Goal: Information Seeking & Learning: Learn about a topic

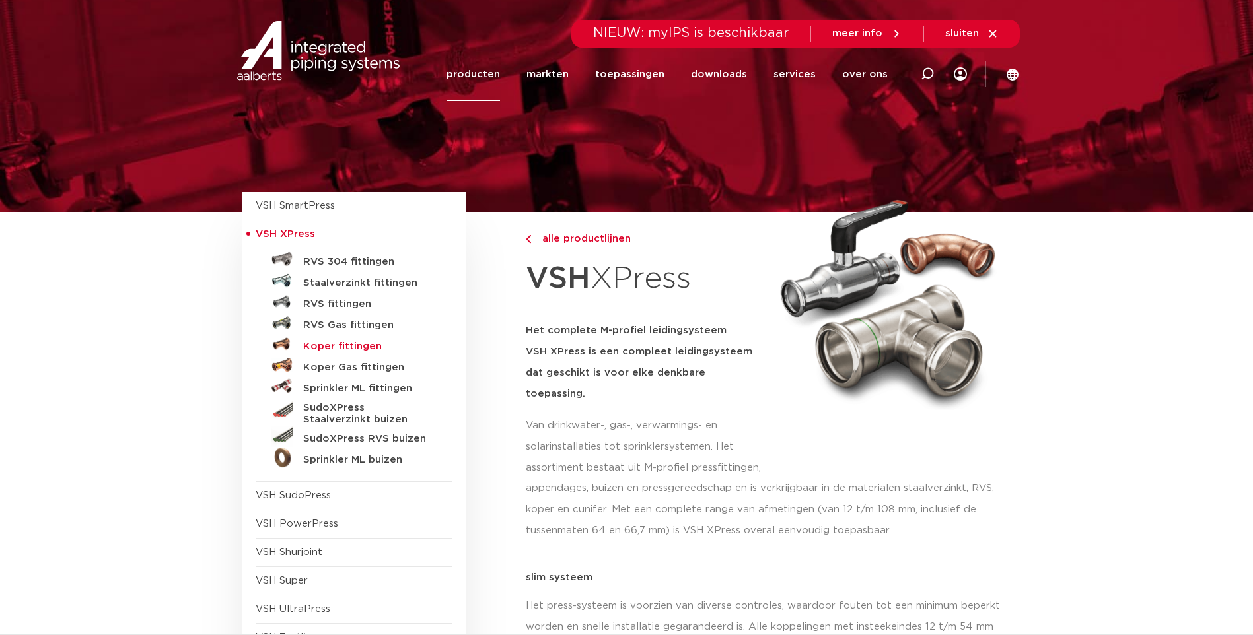
click at [333, 345] on h5 "Koper fittingen" at bounding box center [368, 347] width 131 height 12
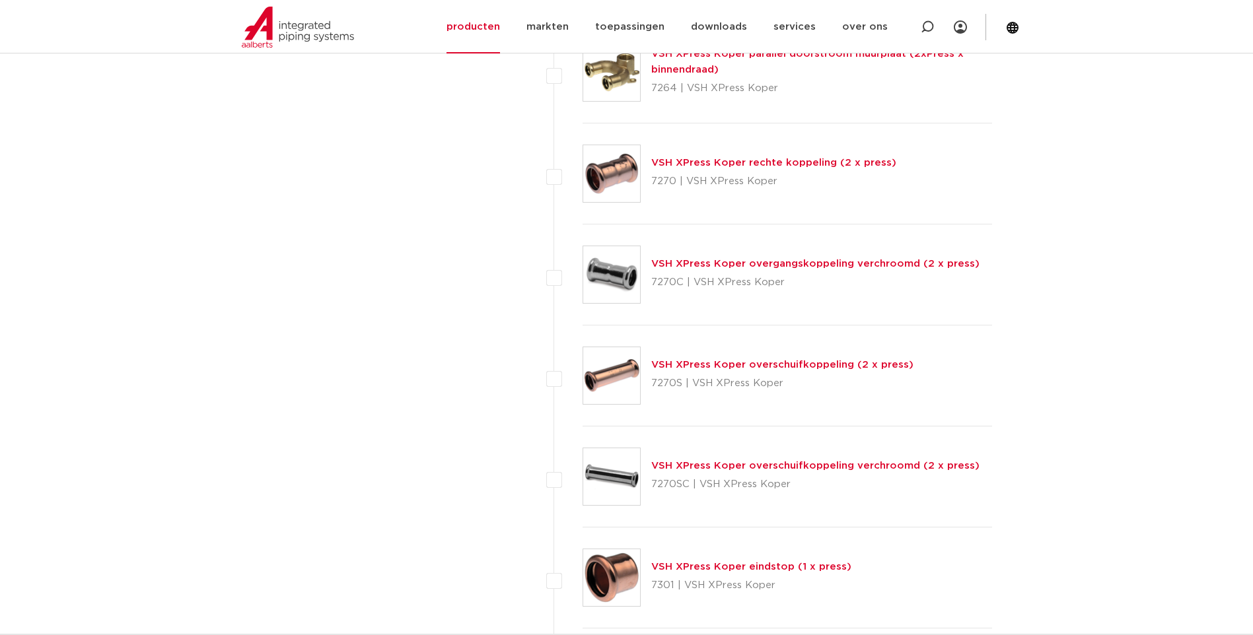
scroll to position [5216, 0]
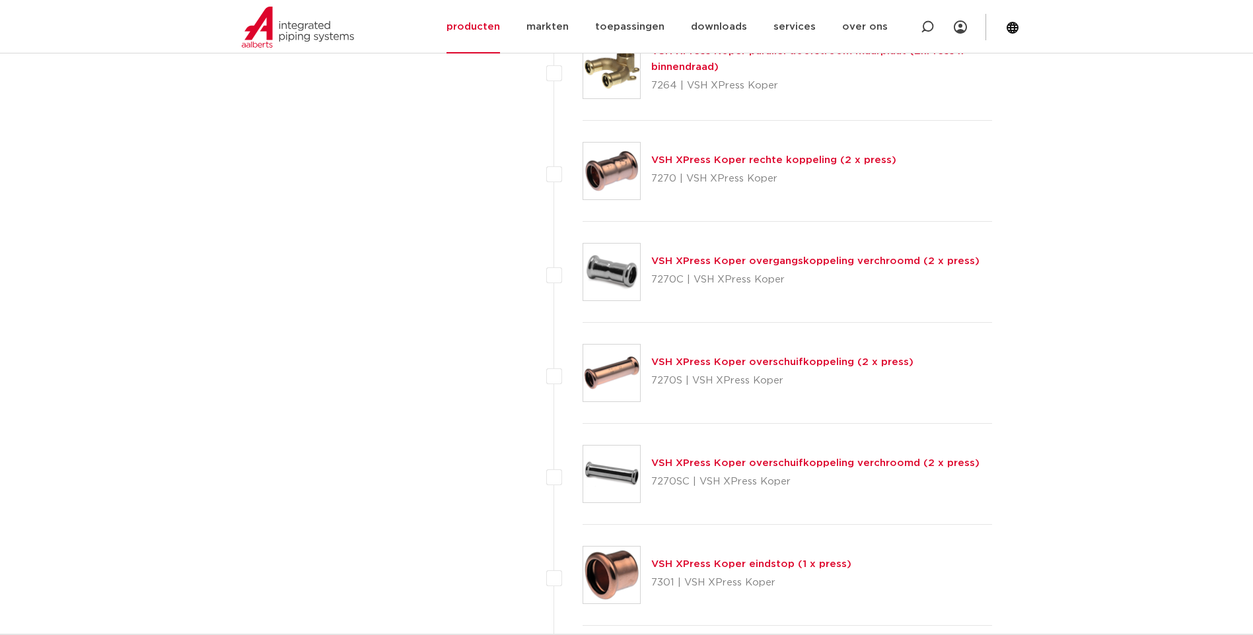
click at [687, 363] on link "VSH XPress Koper overschuifkoppeling (2 x press)" at bounding box center [782, 362] width 262 height 10
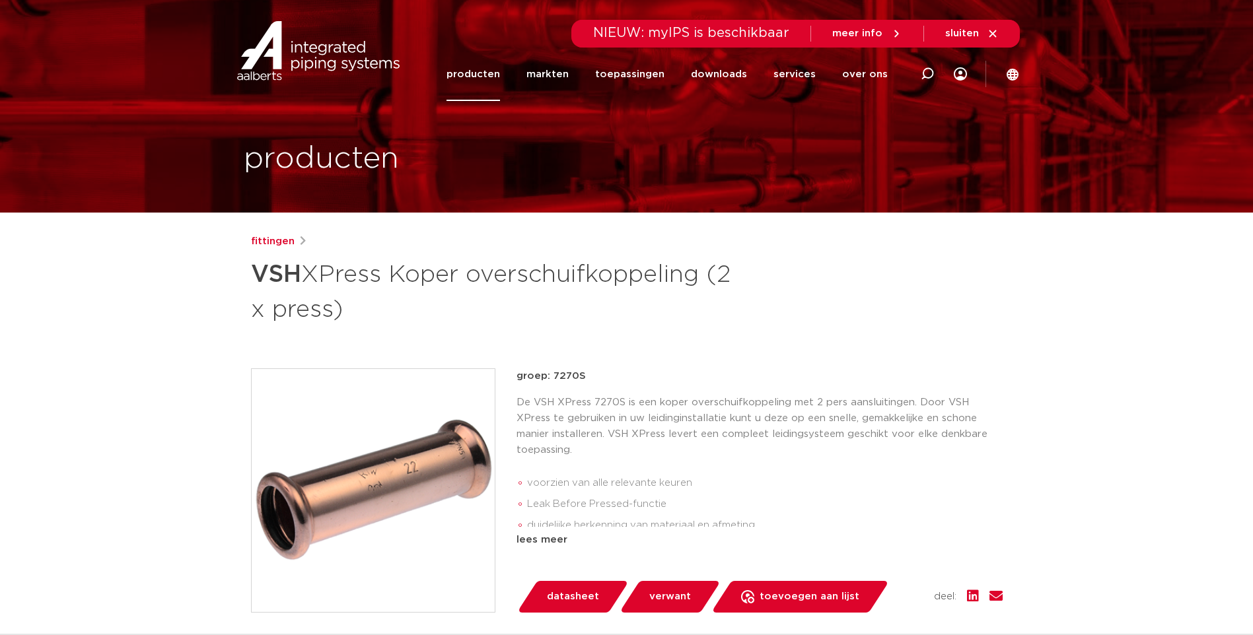
click at [568, 597] on span "datasheet" at bounding box center [573, 596] width 52 height 21
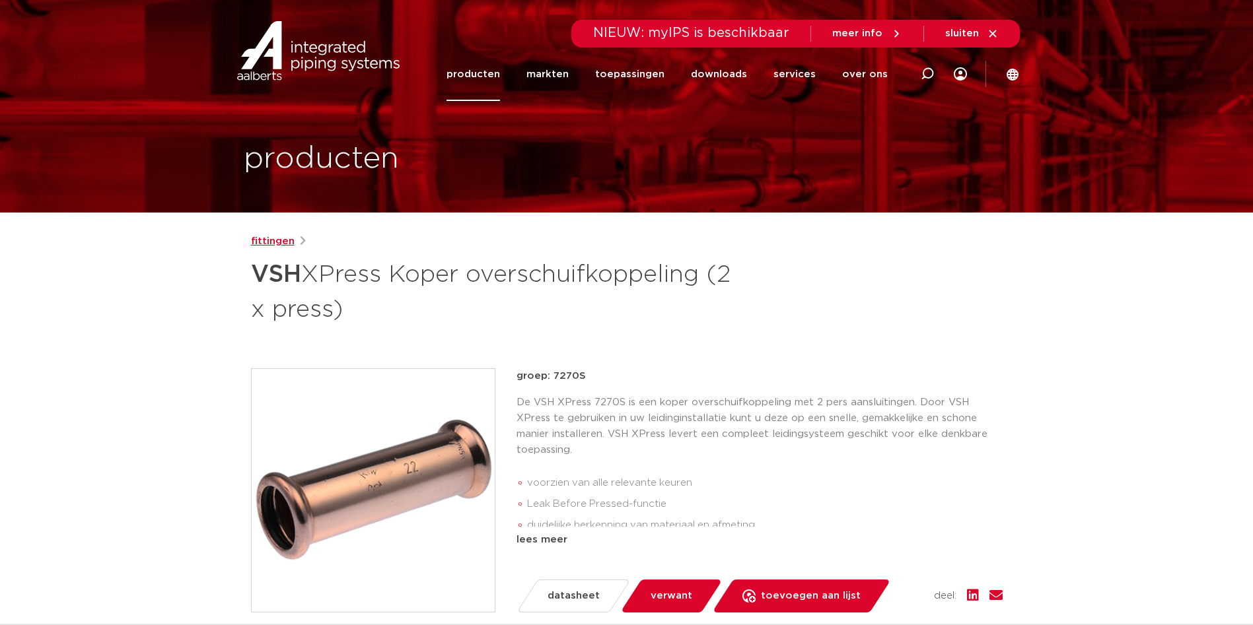
click at [275, 243] on link "fittingen" at bounding box center [273, 242] width 44 height 16
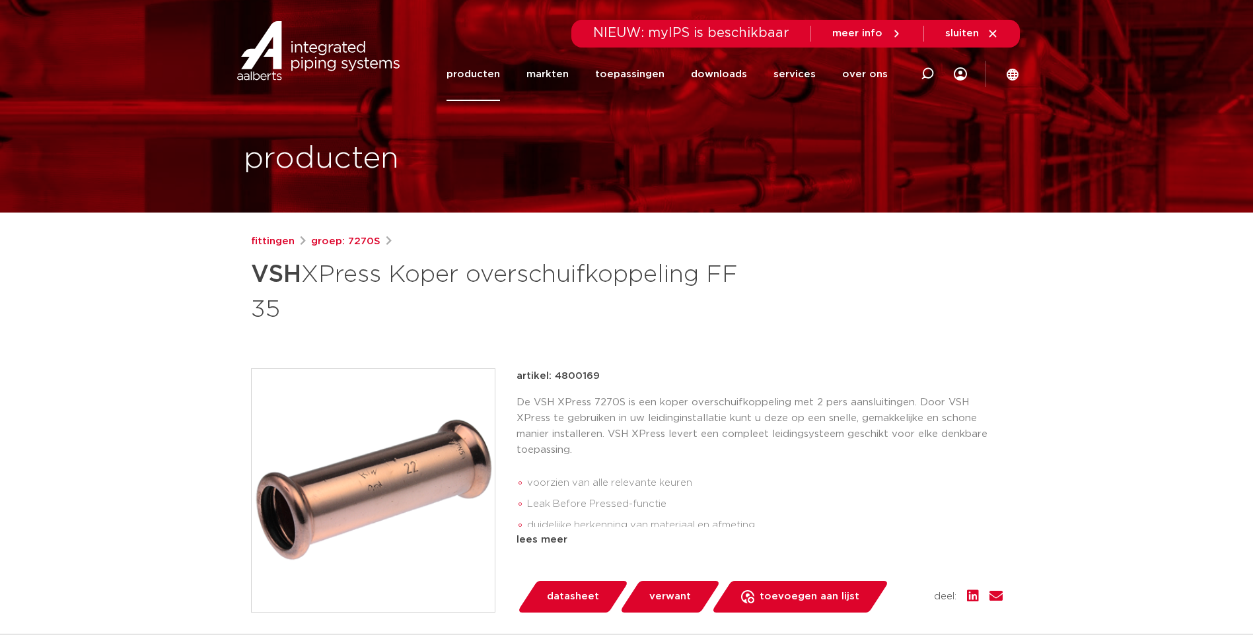
drag, startPoint x: 553, startPoint y: 376, endPoint x: 596, endPoint y: 375, distance: 43.6
click at [596, 375] on p "artikel: 4800169" at bounding box center [557, 376] width 83 height 16
copy p "4800169"
click at [274, 239] on link "fittingen" at bounding box center [273, 242] width 44 height 16
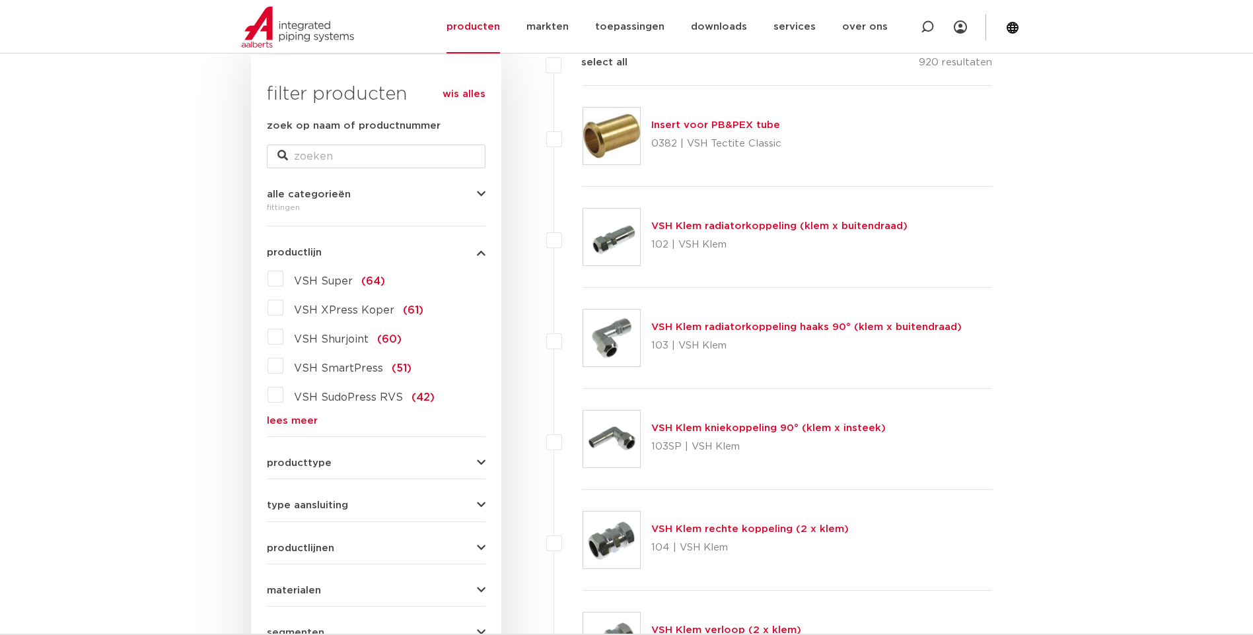
scroll to position [66, 0]
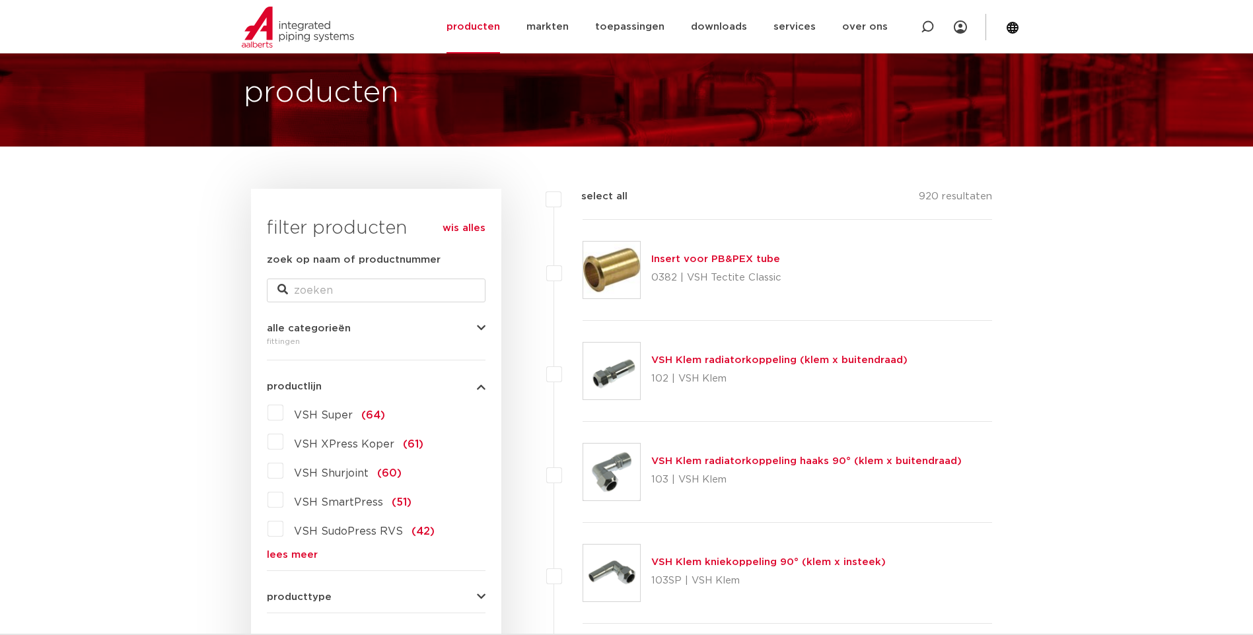
click at [283, 441] on label "VSH XPress Koper (61)" at bounding box center [353, 441] width 140 height 21
click at [0, 0] on input "VSH XPress Koper (61)" at bounding box center [0, 0] width 0 height 0
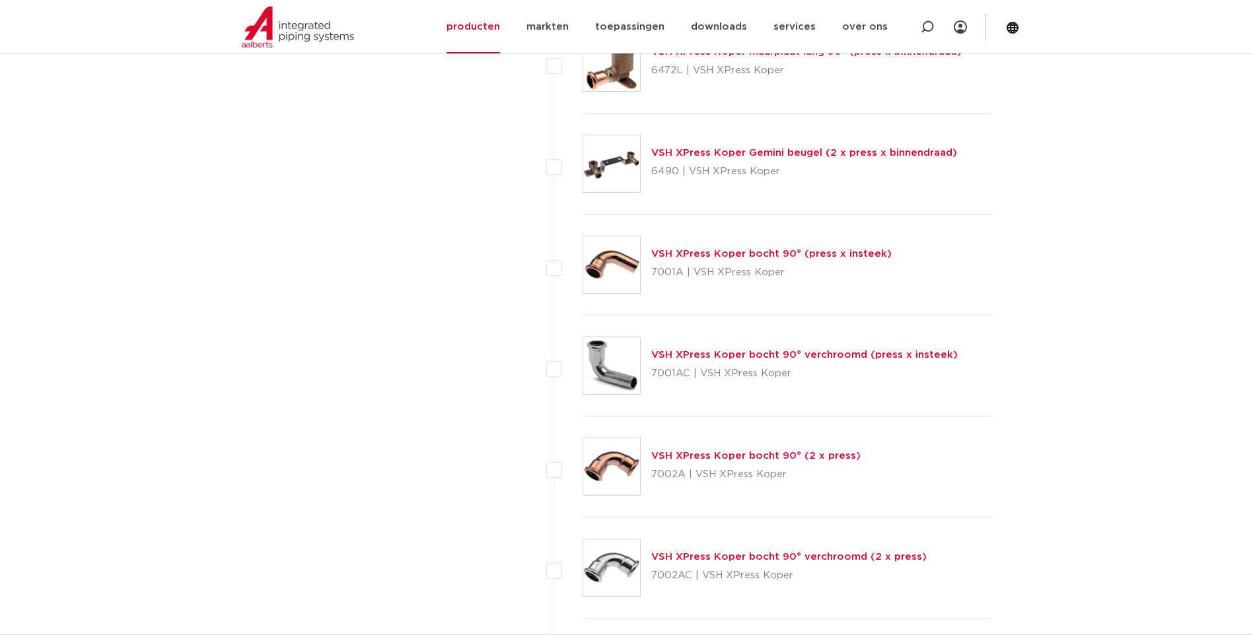
scroll to position [2311, 0]
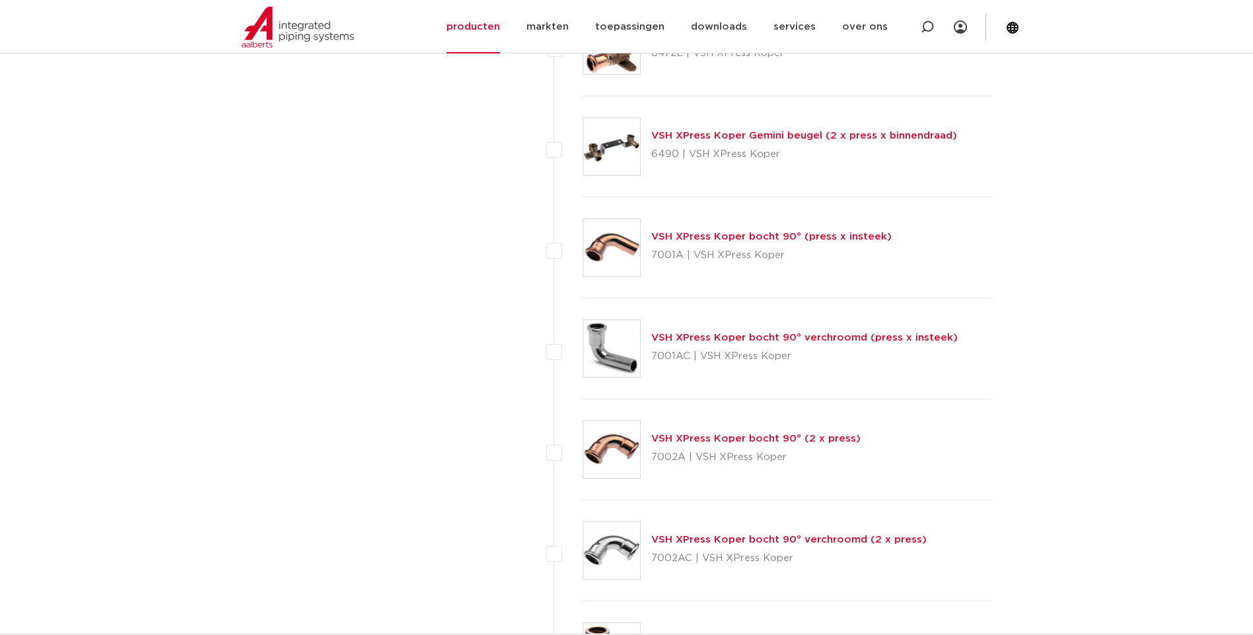
click at [712, 439] on link "VSH XPress Koper bocht 90° (2 x press)" at bounding box center [755, 439] width 209 height 10
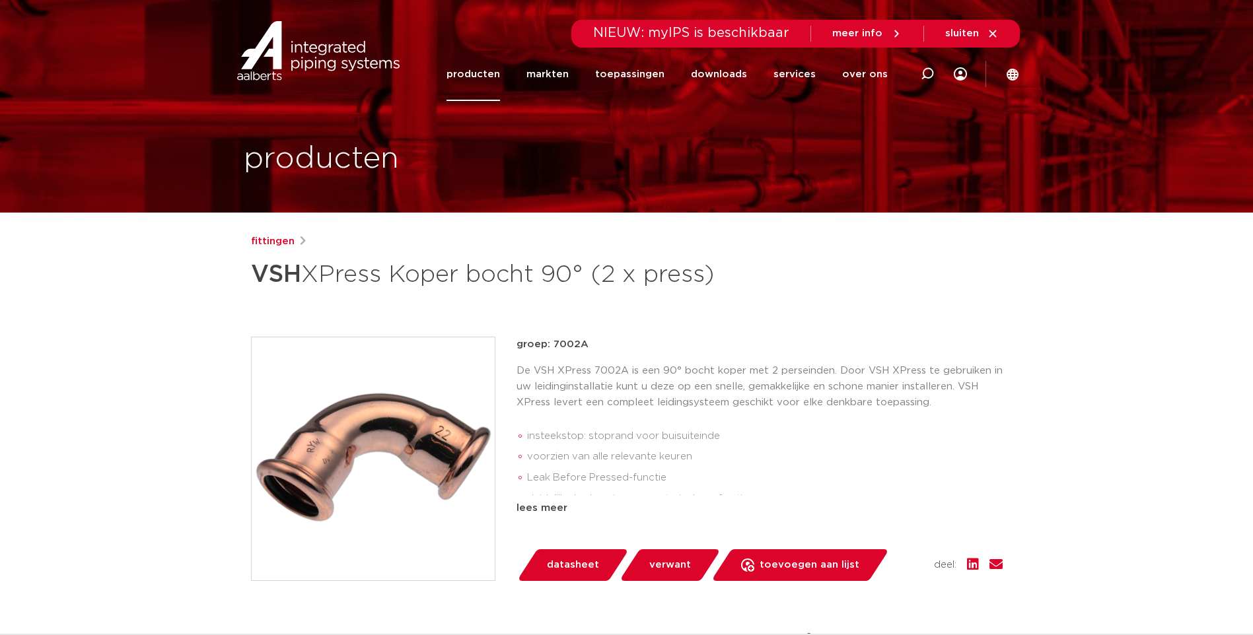
click at [565, 565] on span "datasheet" at bounding box center [573, 565] width 52 height 21
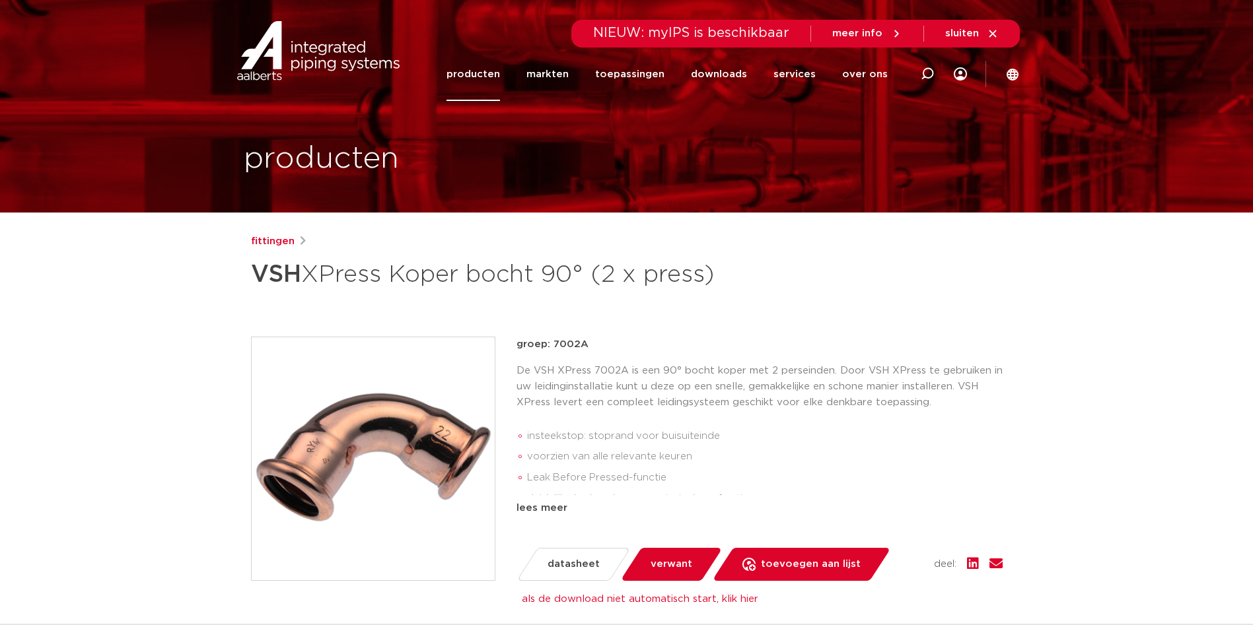
click at [552, 559] on span "datasheet" at bounding box center [573, 564] width 52 height 21
click at [545, 557] on link "datasheet" at bounding box center [573, 564] width 114 height 33
click at [578, 568] on span "datasheet" at bounding box center [573, 564] width 52 height 21
click at [275, 244] on link "fittingen" at bounding box center [273, 242] width 44 height 16
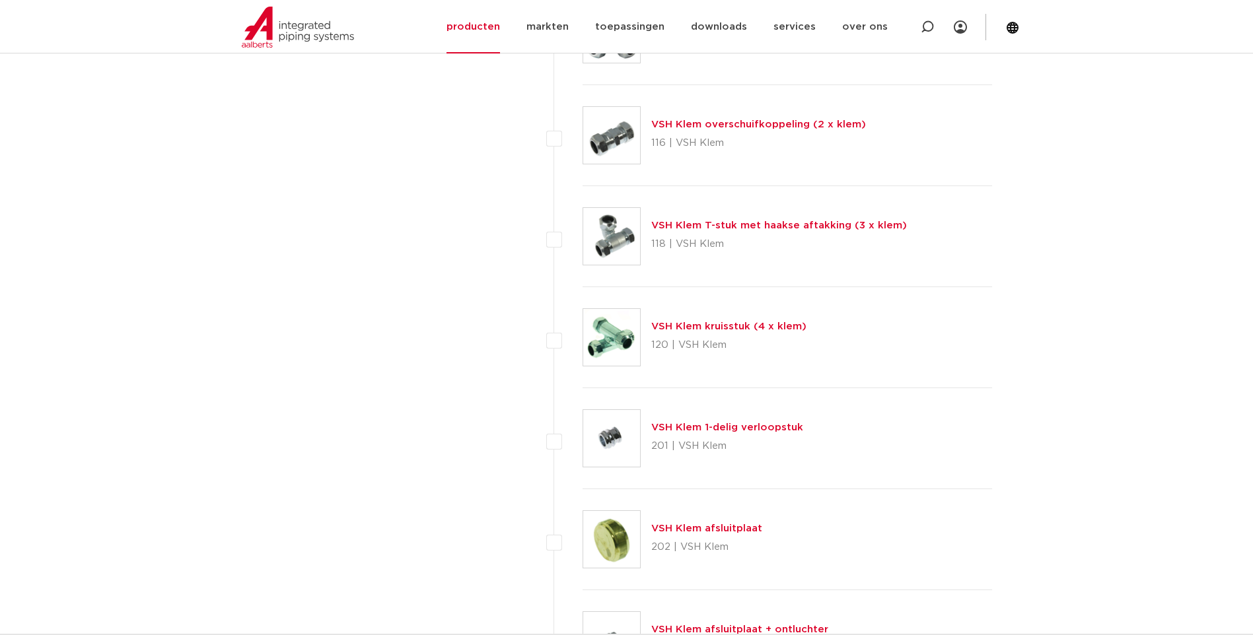
scroll to position [1849, 0]
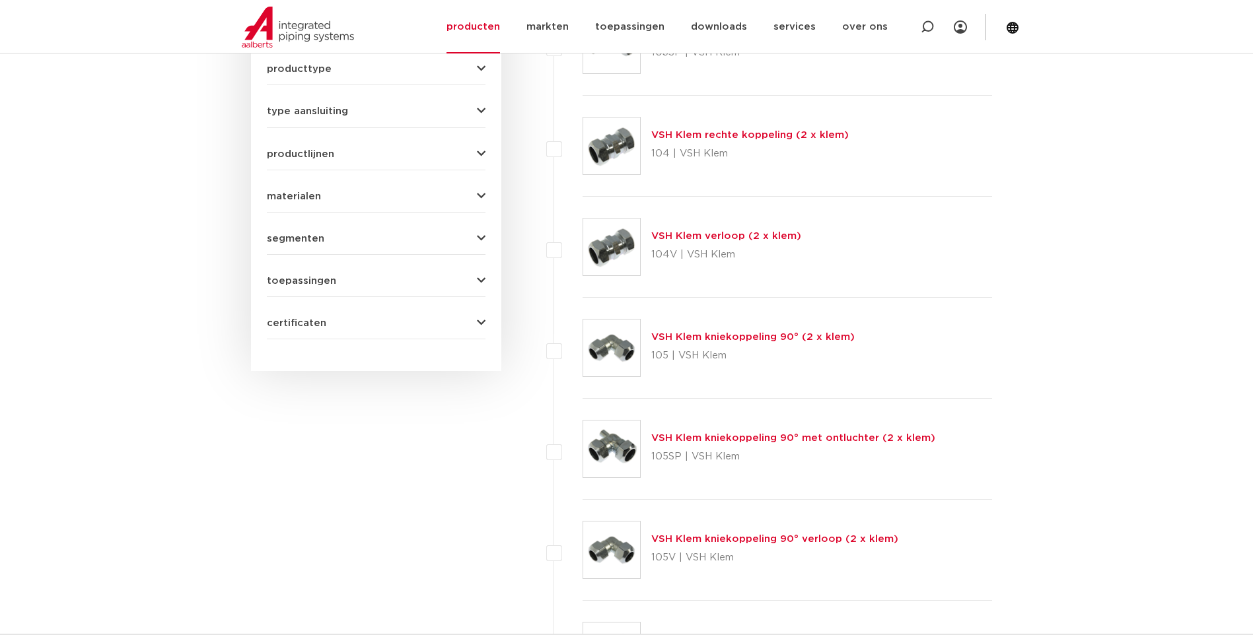
scroll to position [198, 0]
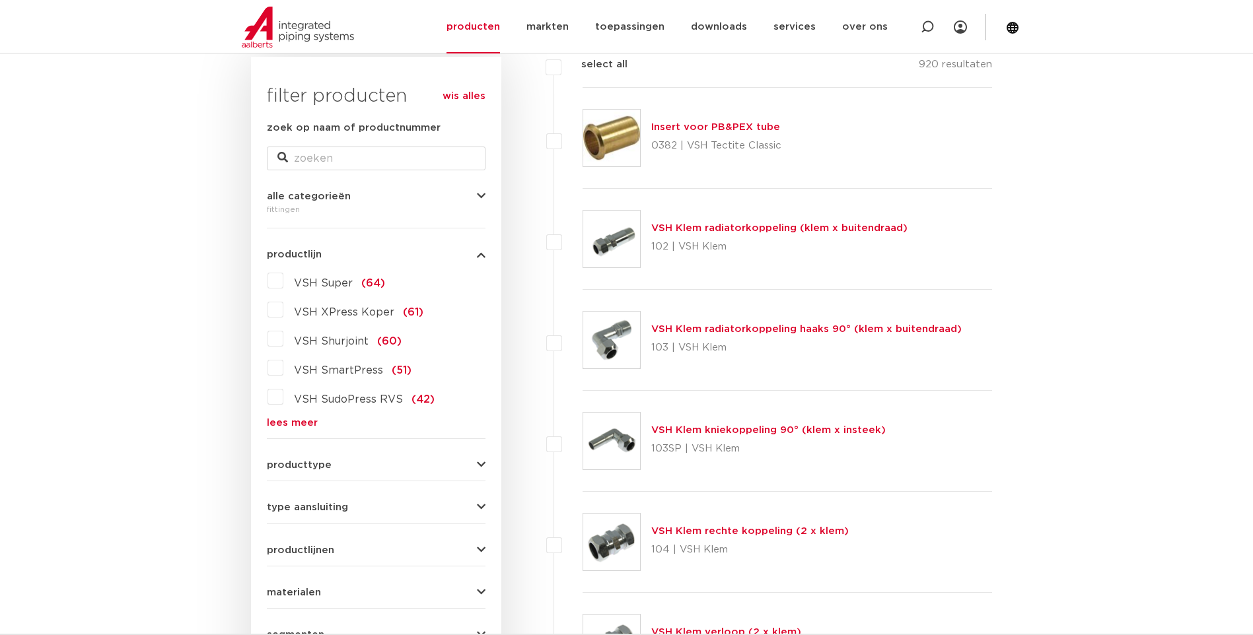
click at [283, 313] on label "VSH XPress Koper (61)" at bounding box center [353, 309] width 140 height 21
click at [0, 0] on input "VSH XPress Koper (61)" at bounding box center [0, 0] width 0 height 0
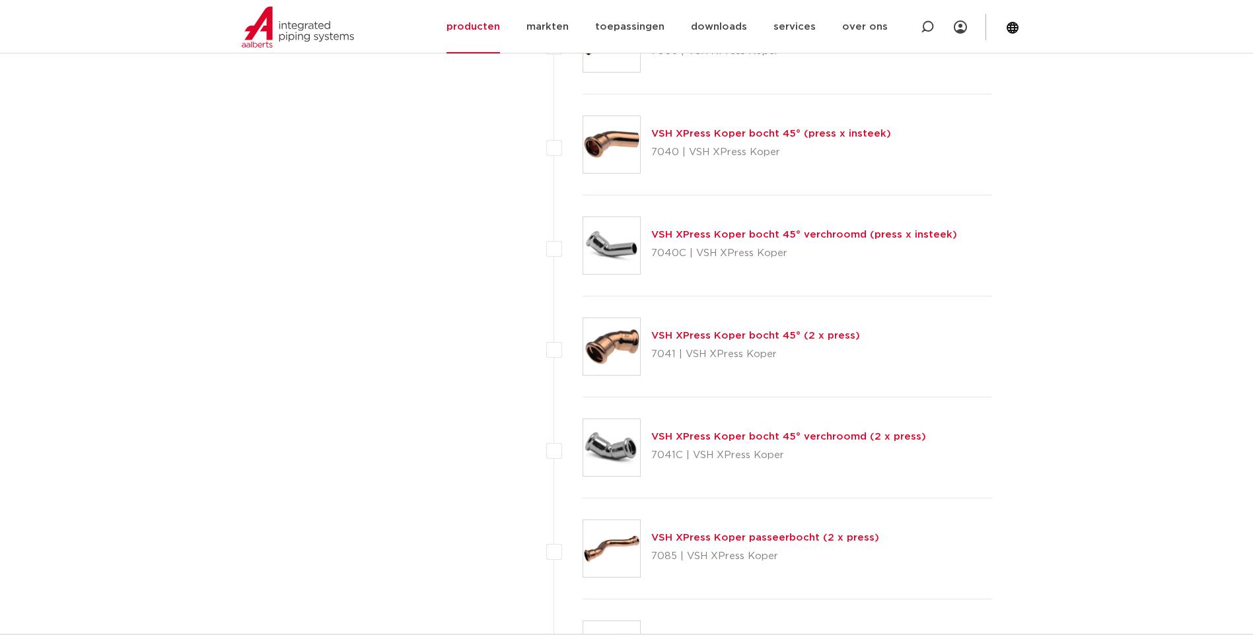
scroll to position [3037, 0]
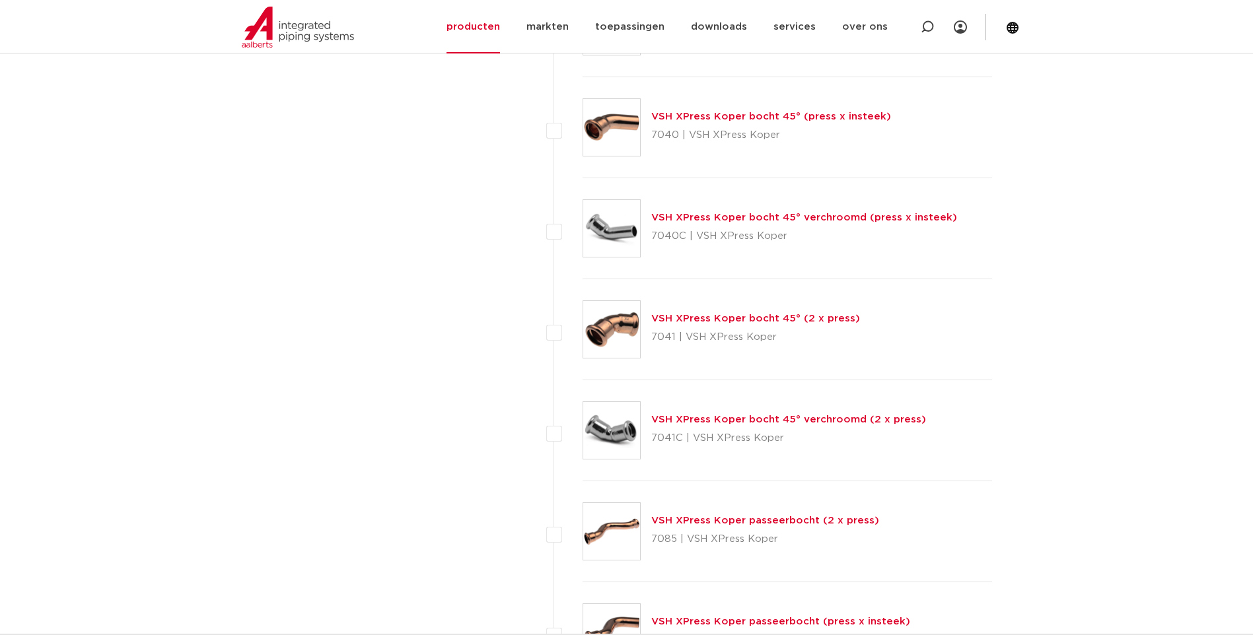
click at [693, 317] on link "VSH XPress Koper bocht 45° (2 x press)" at bounding box center [755, 319] width 209 height 10
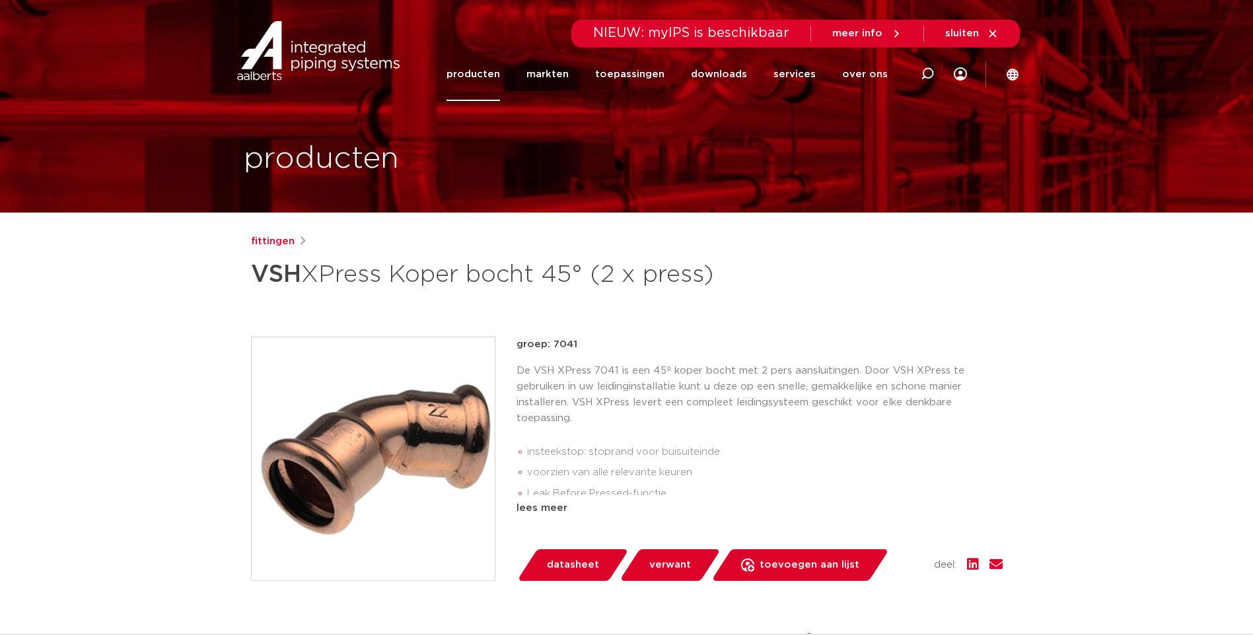
click at [572, 561] on span "datasheet" at bounding box center [573, 565] width 52 height 21
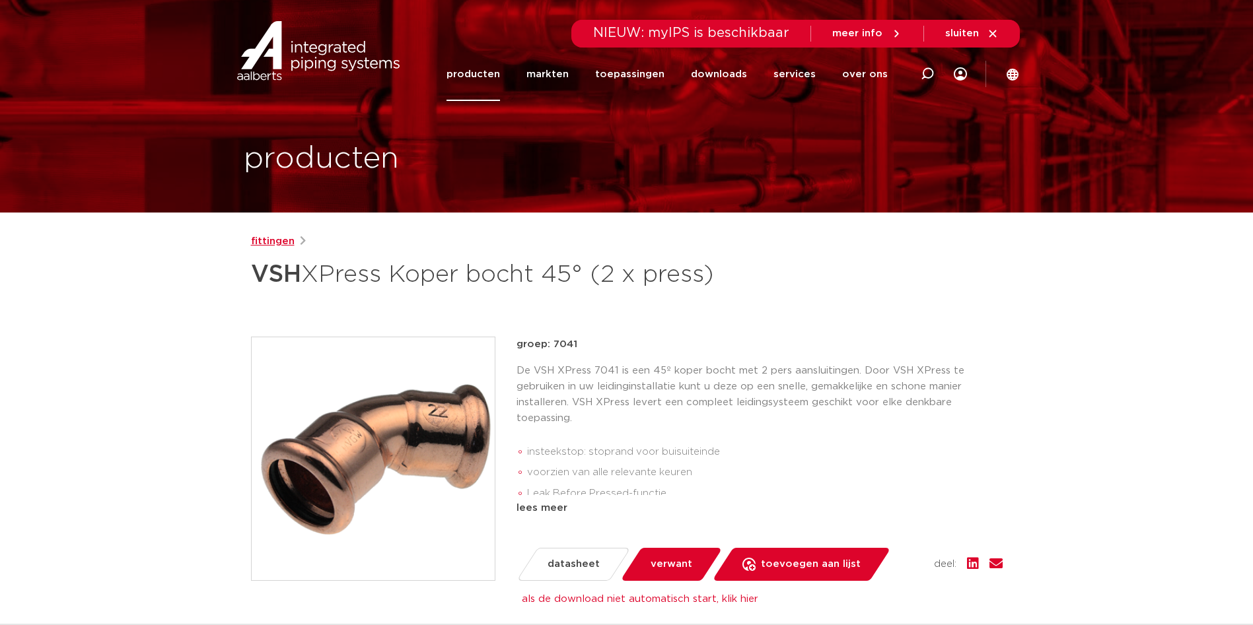
click at [265, 243] on link "fittingen" at bounding box center [273, 242] width 44 height 16
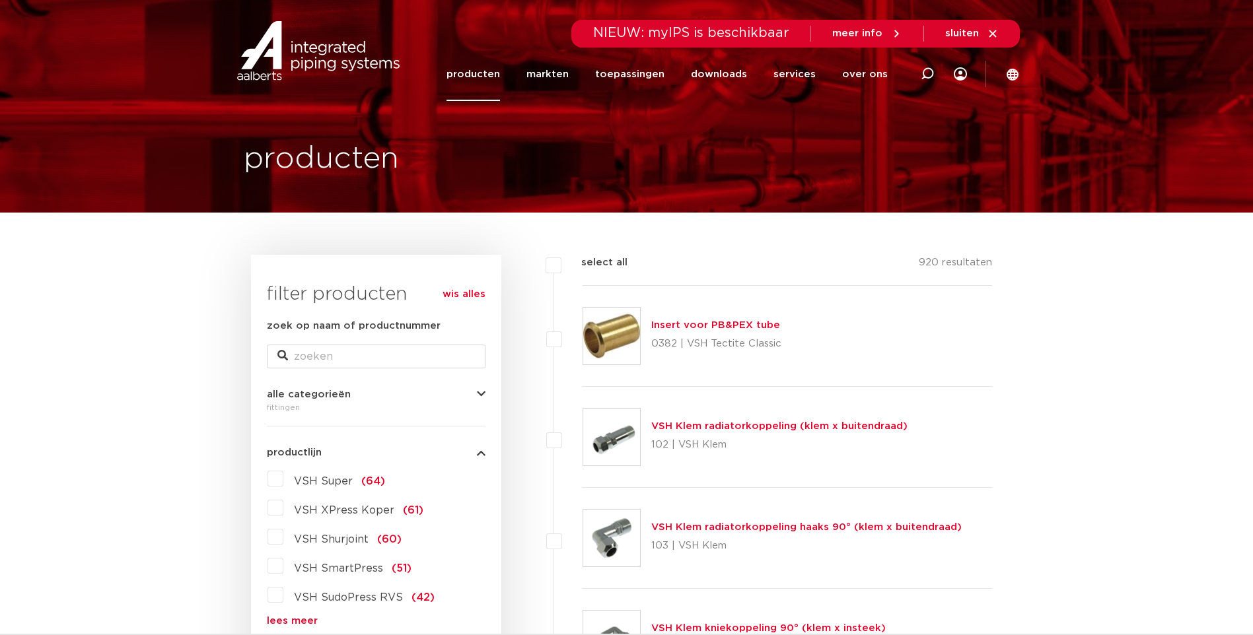
click at [283, 511] on label "VSH XPress Koper (61)" at bounding box center [353, 507] width 140 height 21
click at [0, 0] on input "VSH XPress Koper (61)" at bounding box center [0, 0] width 0 height 0
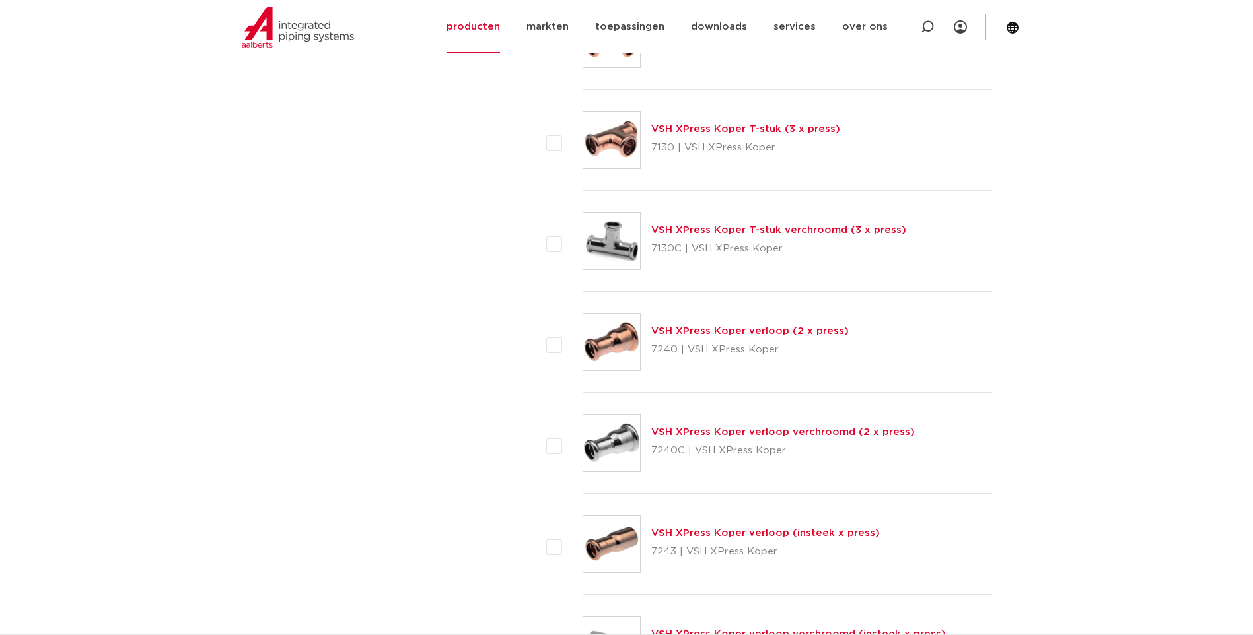
scroll to position [4556, 0]
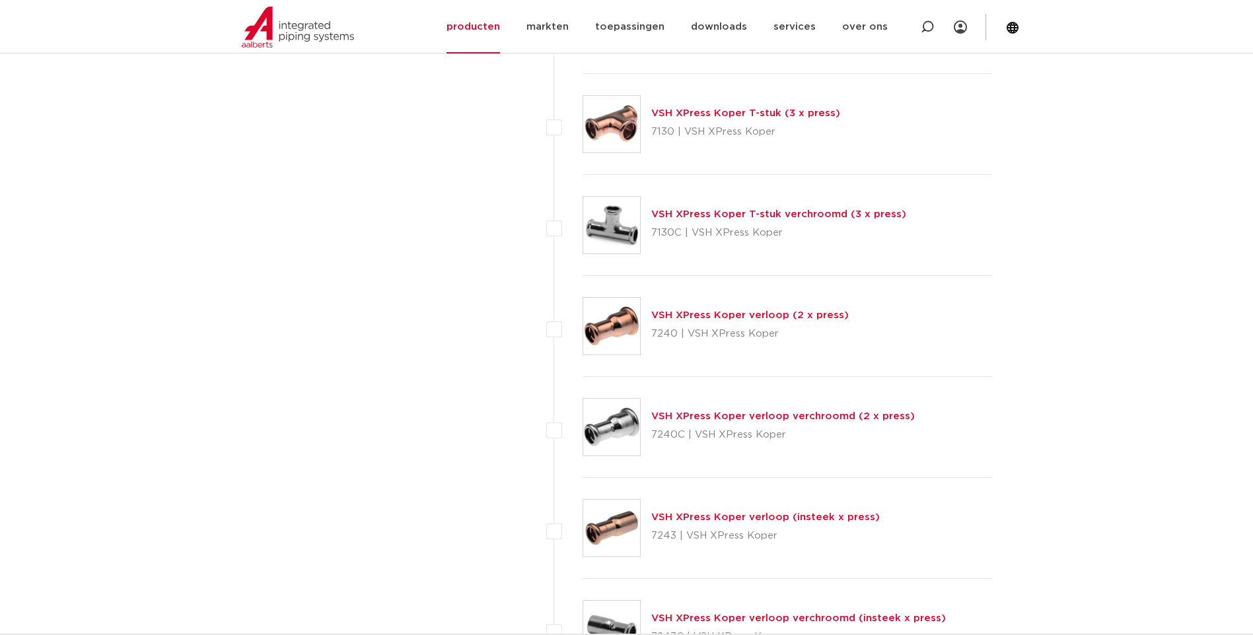
click at [700, 313] on link "VSH XPress Koper verloop (2 x press)" at bounding box center [749, 315] width 197 height 10
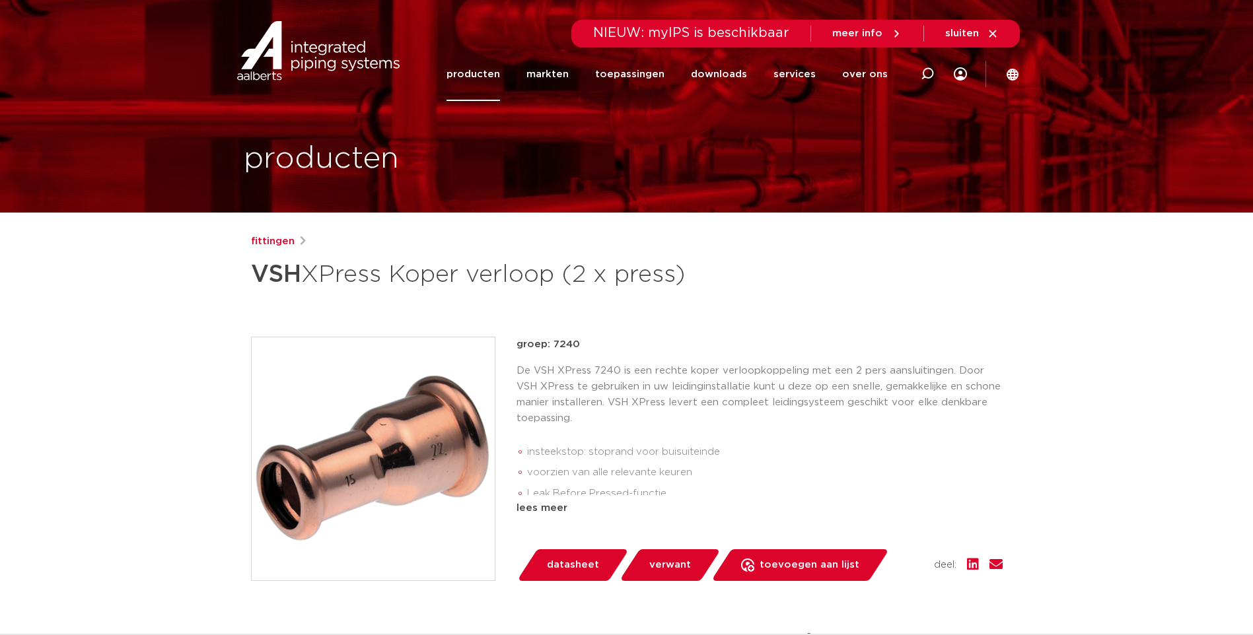
click at [570, 561] on span "datasheet" at bounding box center [573, 565] width 52 height 21
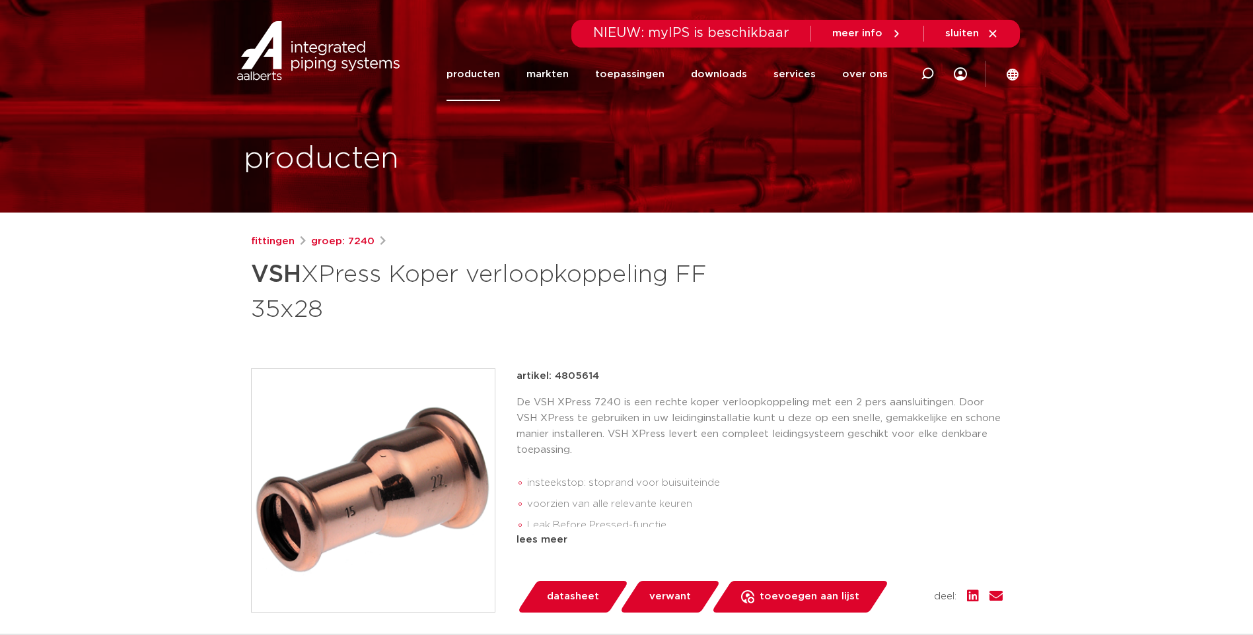
drag, startPoint x: 555, startPoint y: 374, endPoint x: 596, endPoint y: 375, distance: 41.6
click at [596, 375] on p "artikel: 4805614" at bounding box center [557, 376] width 83 height 16
copy p "4805614"
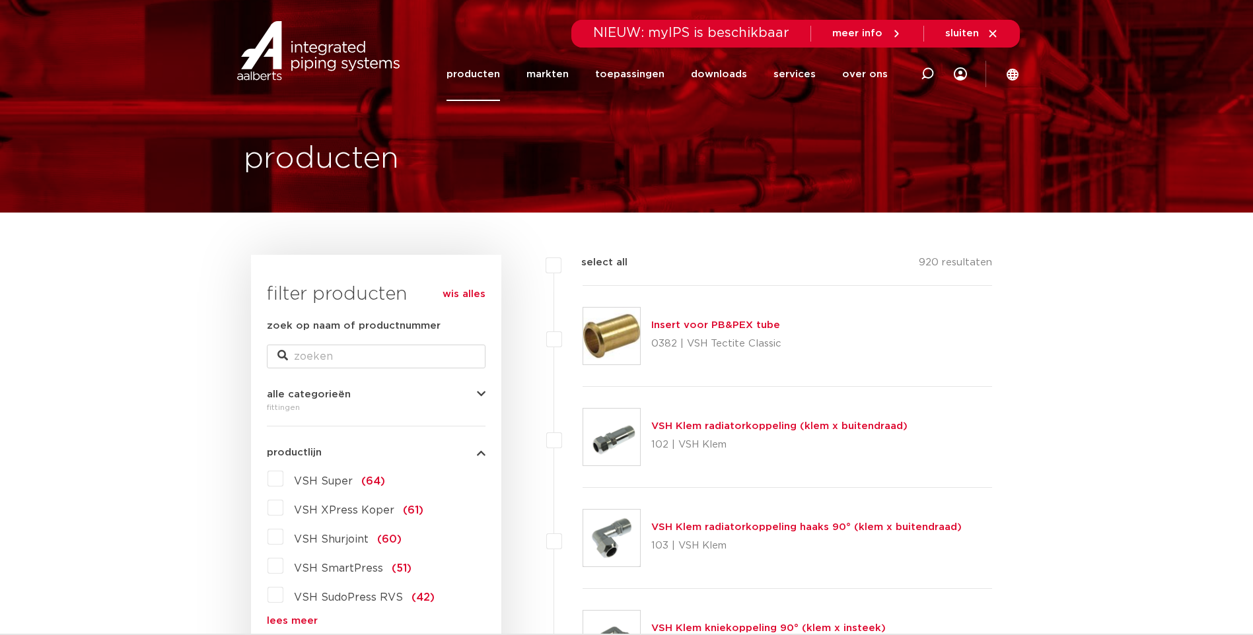
click at [283, 508] on label "VSH XPress Koper (61)" at bounding box center [353, 507] width 140 height 21
click at [0, 0] on input "VSH XPress Koper (61)" at bounding box center [0, 0] width 0 height 0
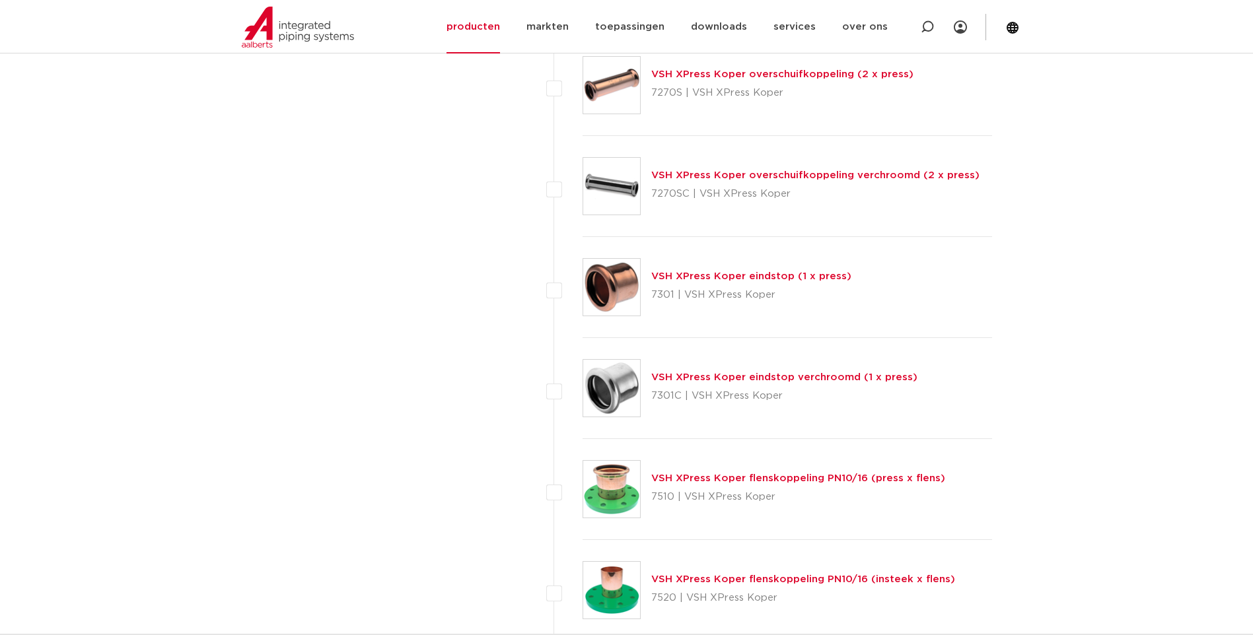
scroll to position [5480, 0]
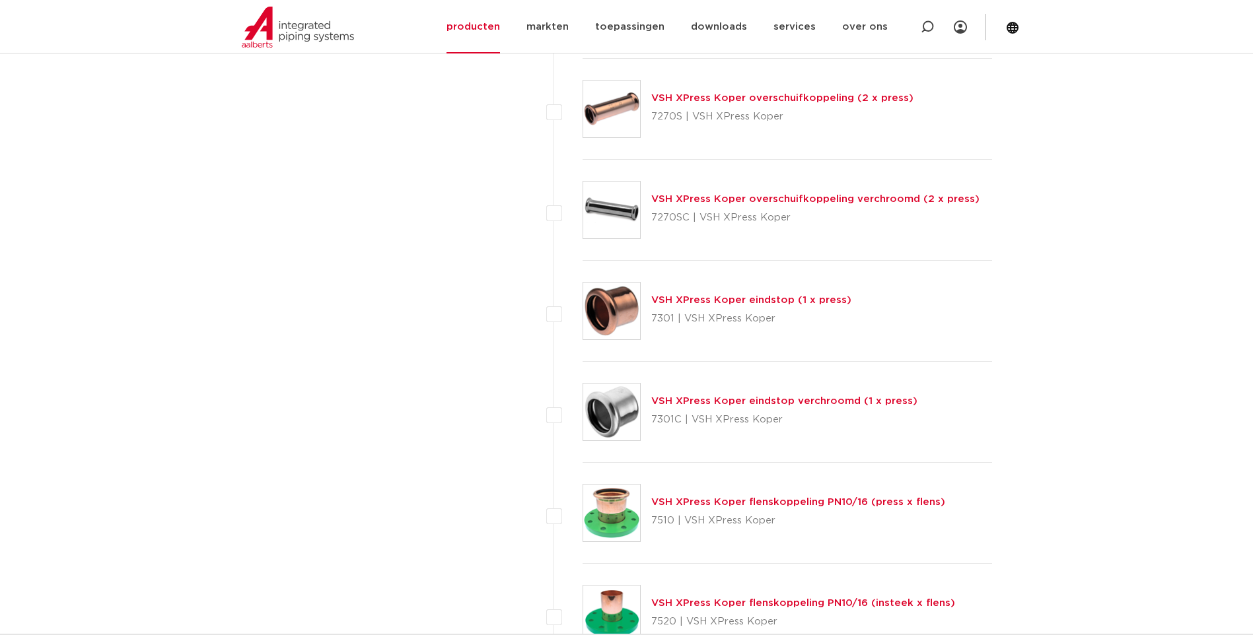
click at [716, 302] on link "VSH XPress Koper eindstop (1 x press)" at bounding box center [751, 300] width 200 height 10
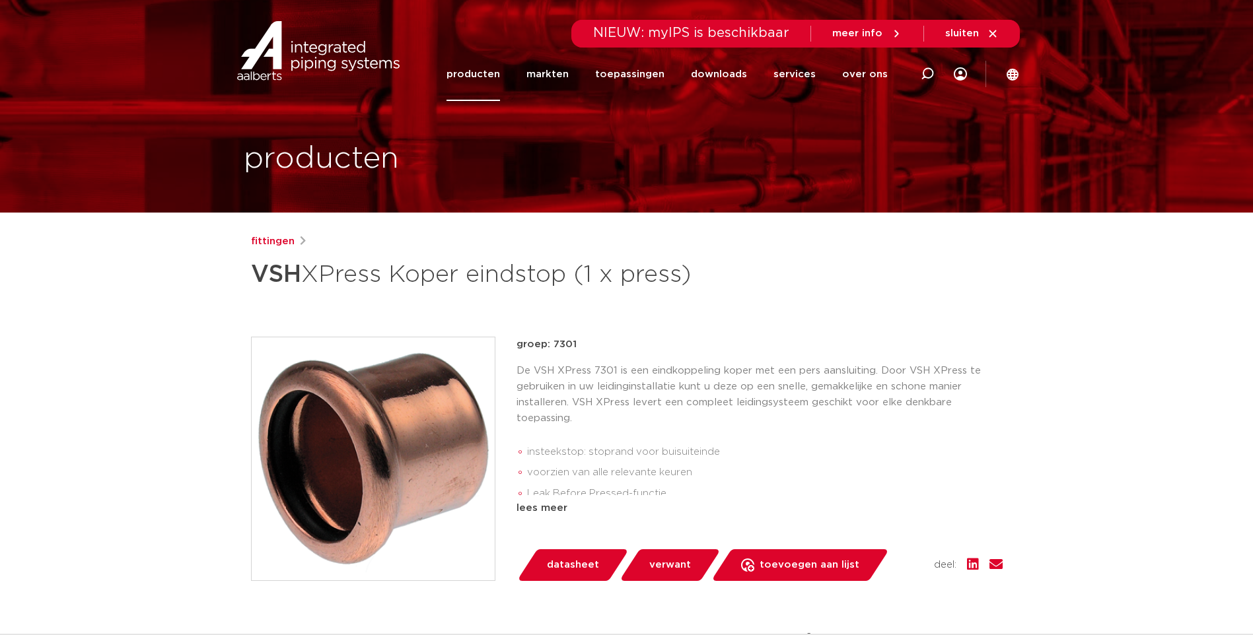
click at [563, 555] on span "datasheet" at bounding box center [573, 565] width 52 height 21
drag, startPoint x: 555, startPoint y: 345, endPoint x: 598, endPoint y: 343, distance: 43.6
click at [598, 343] on div "artikel: 4802985" at bounding box center [759, 345] width 486 height 16
copy p "4802985"
drag, startPoint x: 553, startPoint y: 345, endPoint x: 596, endPoint y: 343, distance: 43.0
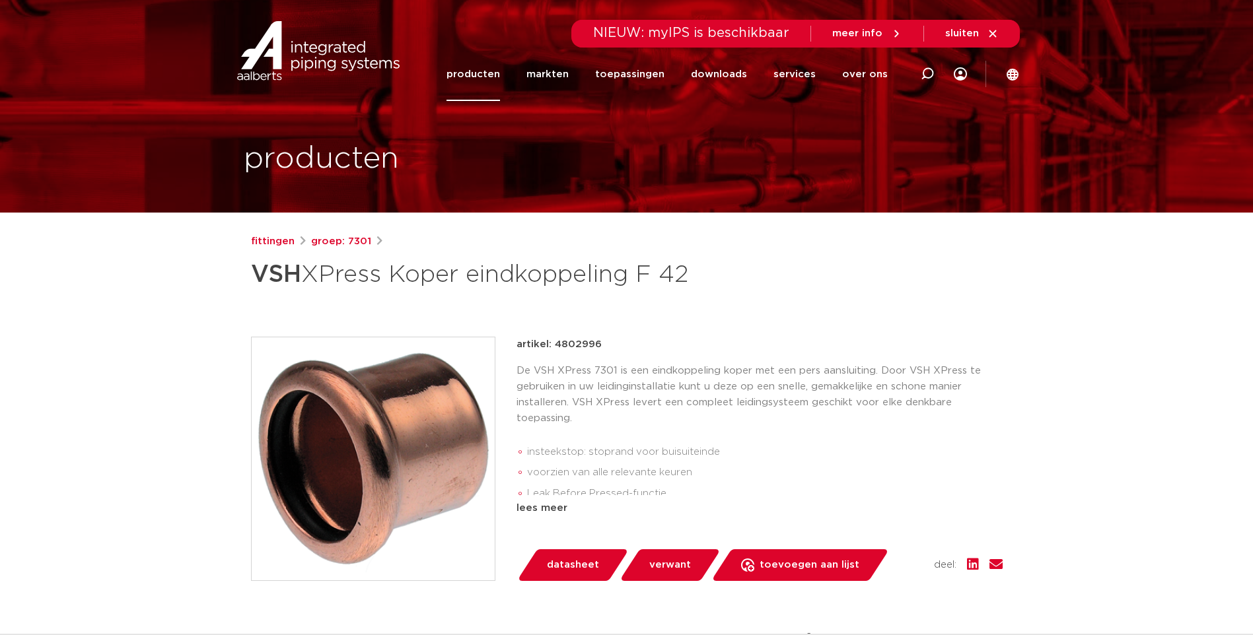
click at [596, 343] on p "artikel: 4802996" at bounding box center [558, 345] width 85 height 16
copy p "4802996"
